Goal: Information Seeking & Learning: Learn about a topic

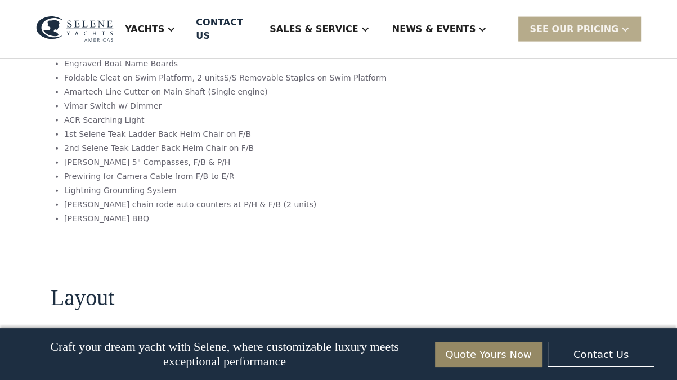
scroll to position [1987, 0]
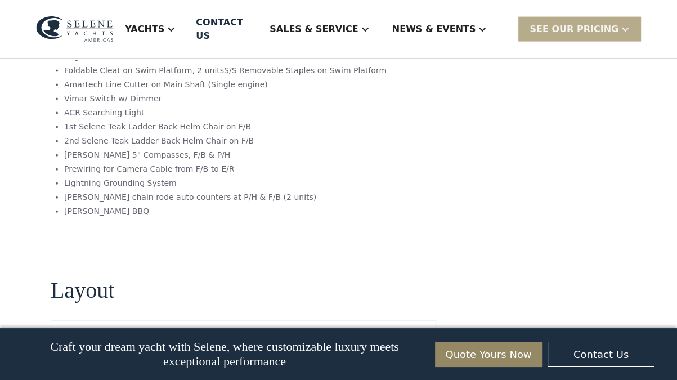
click at [676, 373] on div "Craft your dream yacht with Selene, where customizable luxury meets exceptional…" at bounding box center [338, 354] width 677 height 52
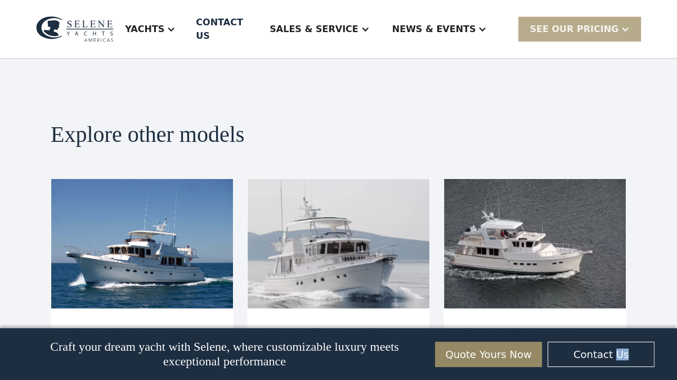
scroll to position [2481, 0]
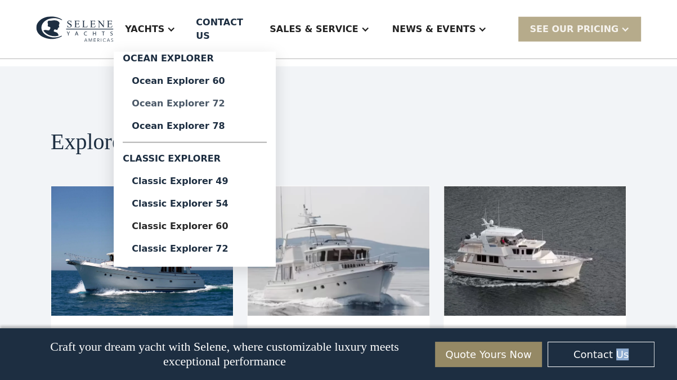
click at [204, 99] on div "Ocean Explorer 72" at bounding box center [195, 103] width 126 height 9
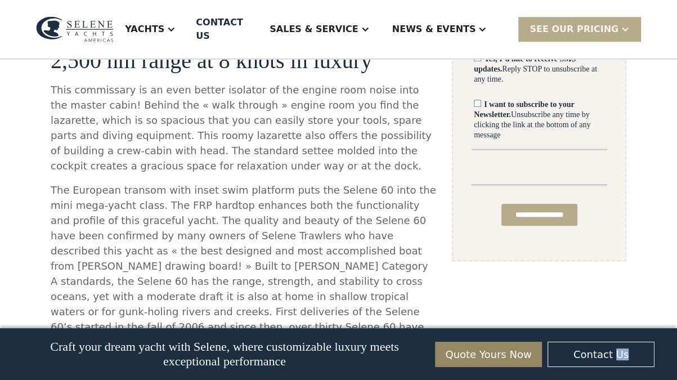
scroll to position [786, 0]
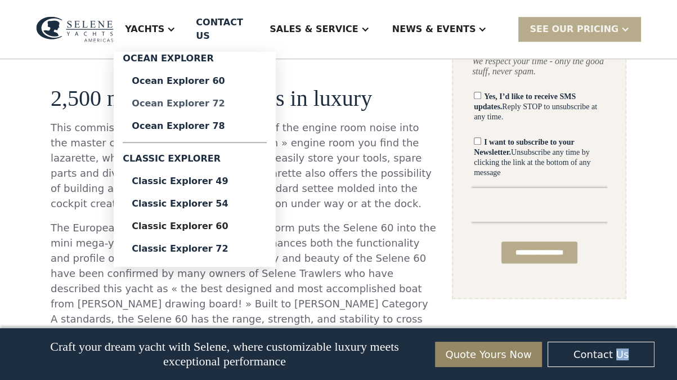
click at [215, 100] on div "Ocean Explorer 72" at bounding box center [195, 103] width 126 height 9
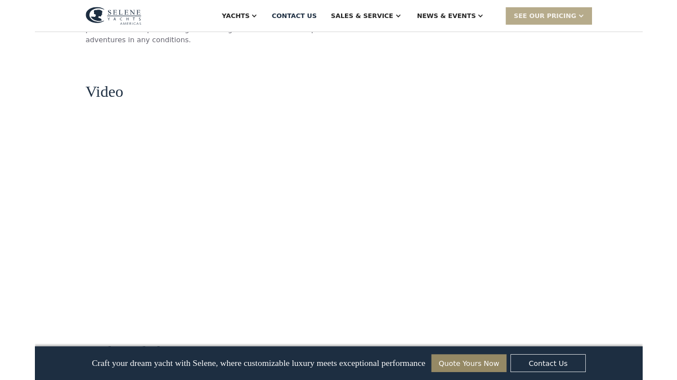
scroll to position [1147, 0]
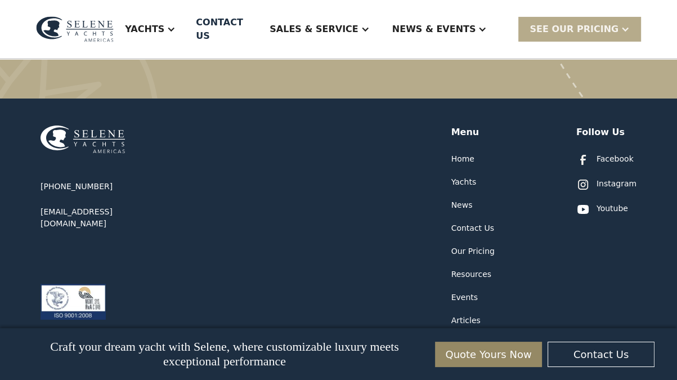
scroll to position [3138, 0]
